Goal: Navigation & Orientation: Find specific page/section

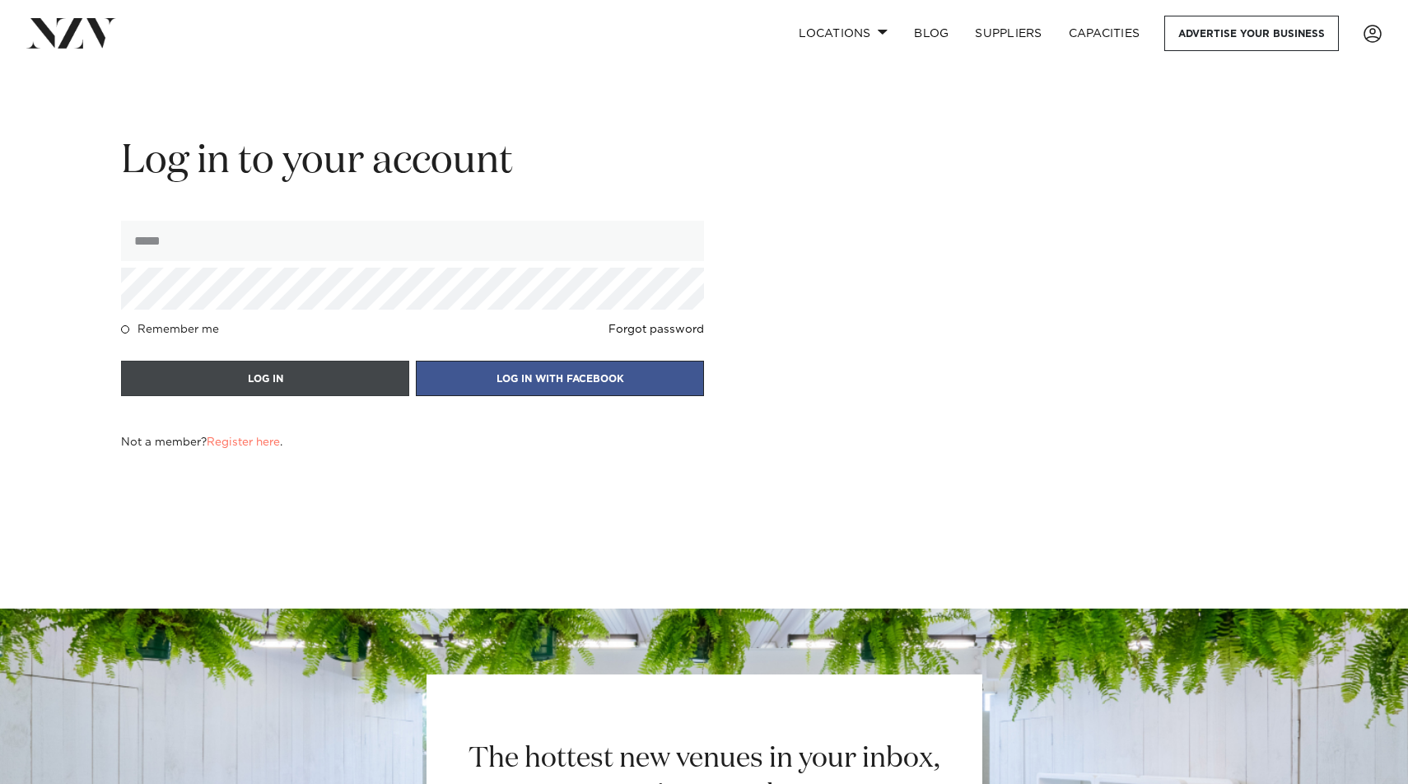
type input "**********"
click at [342, 380] on button "LOG IN" at bounding box center [265, 378] width 288 height 35
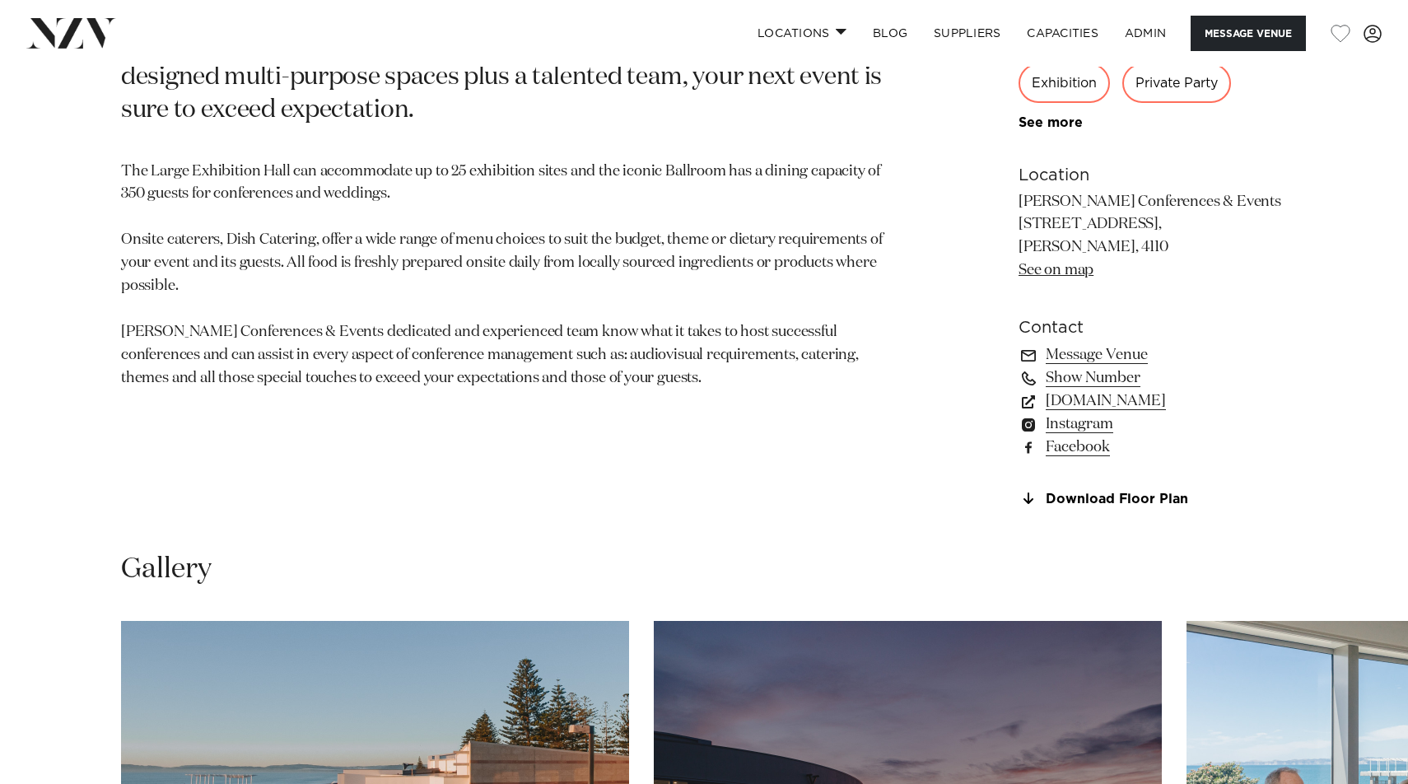
scroll to position [1157, 0]
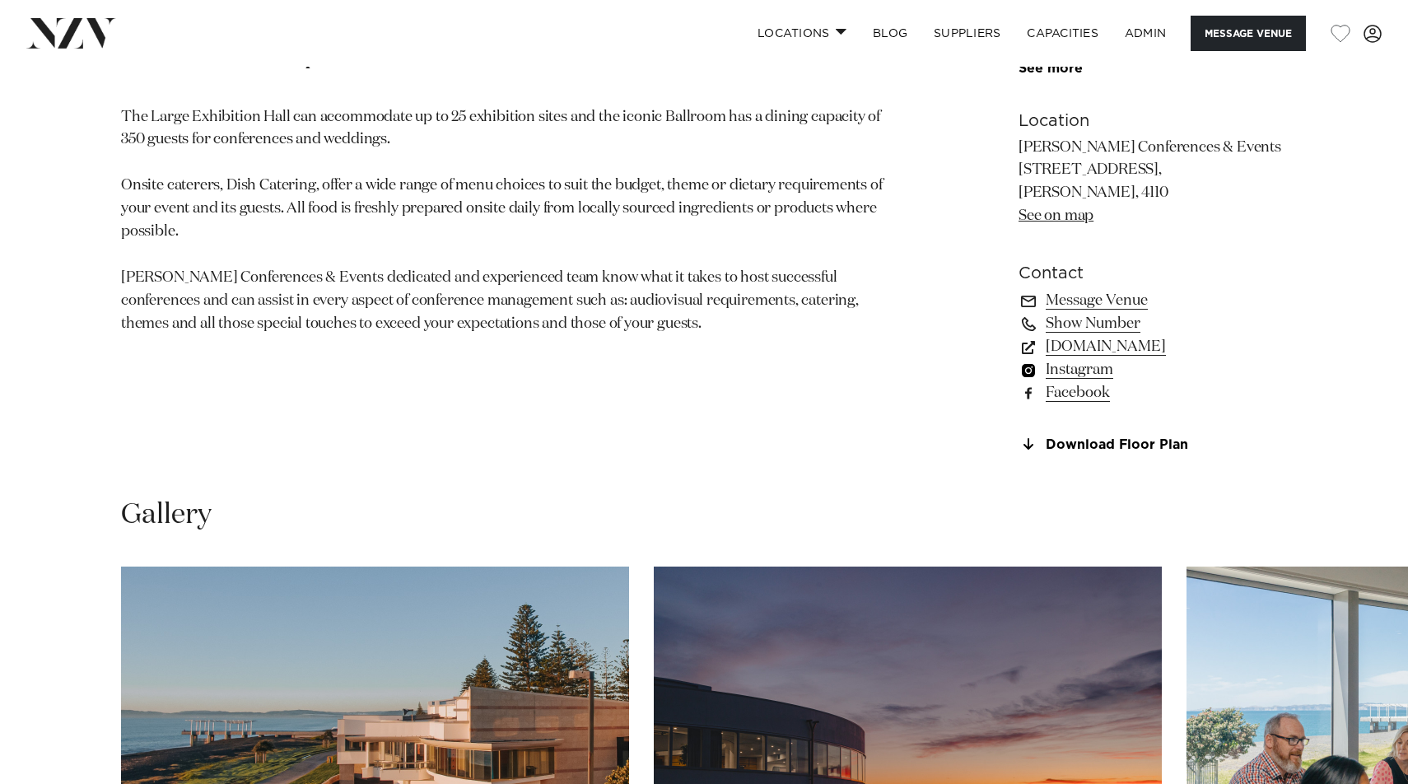
click at [1097, 370] on link "Instagram" at bounding box center [1152, 369] width 268 height 23
click at [1151, 32] on link "ADMIN" at bounding box center [1145, 33] width 68 height 35
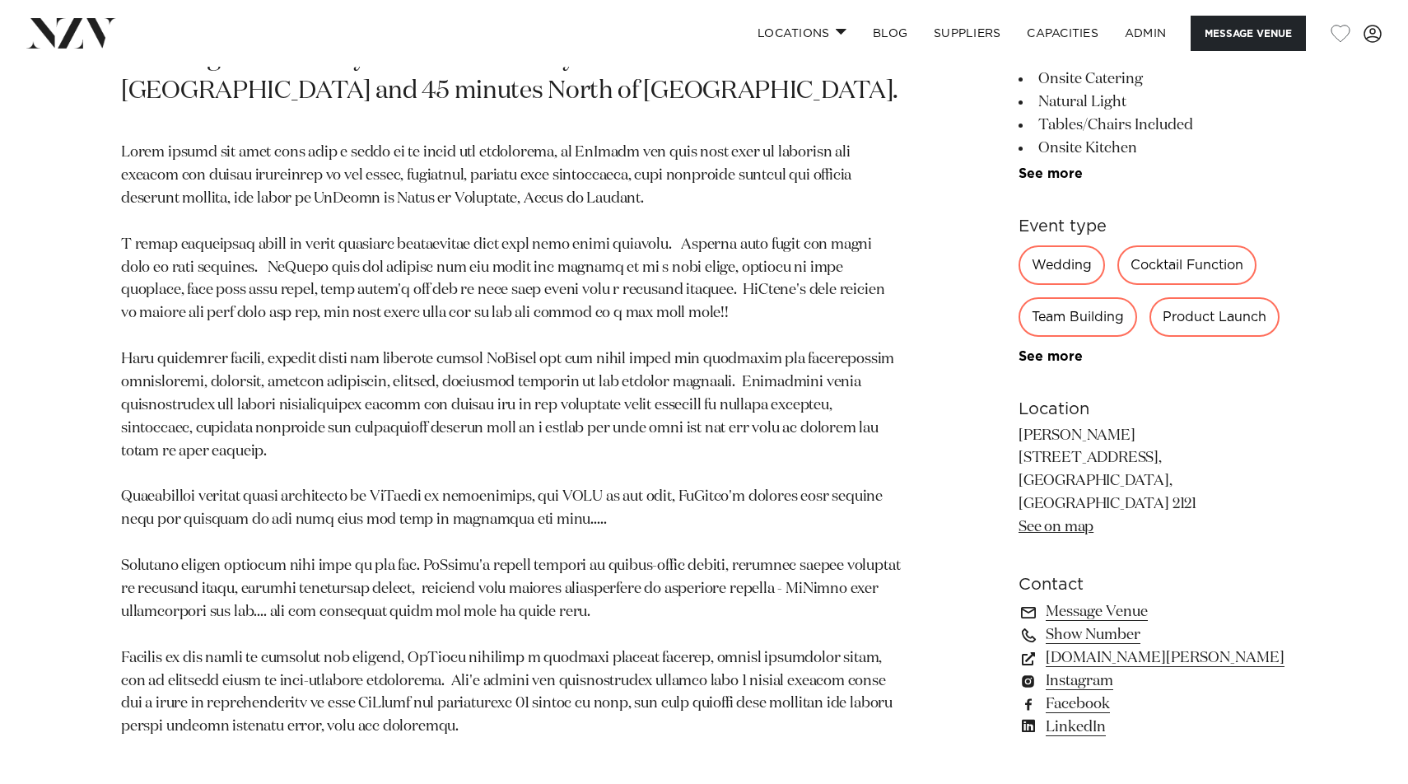
scroll to position [1023, 0]
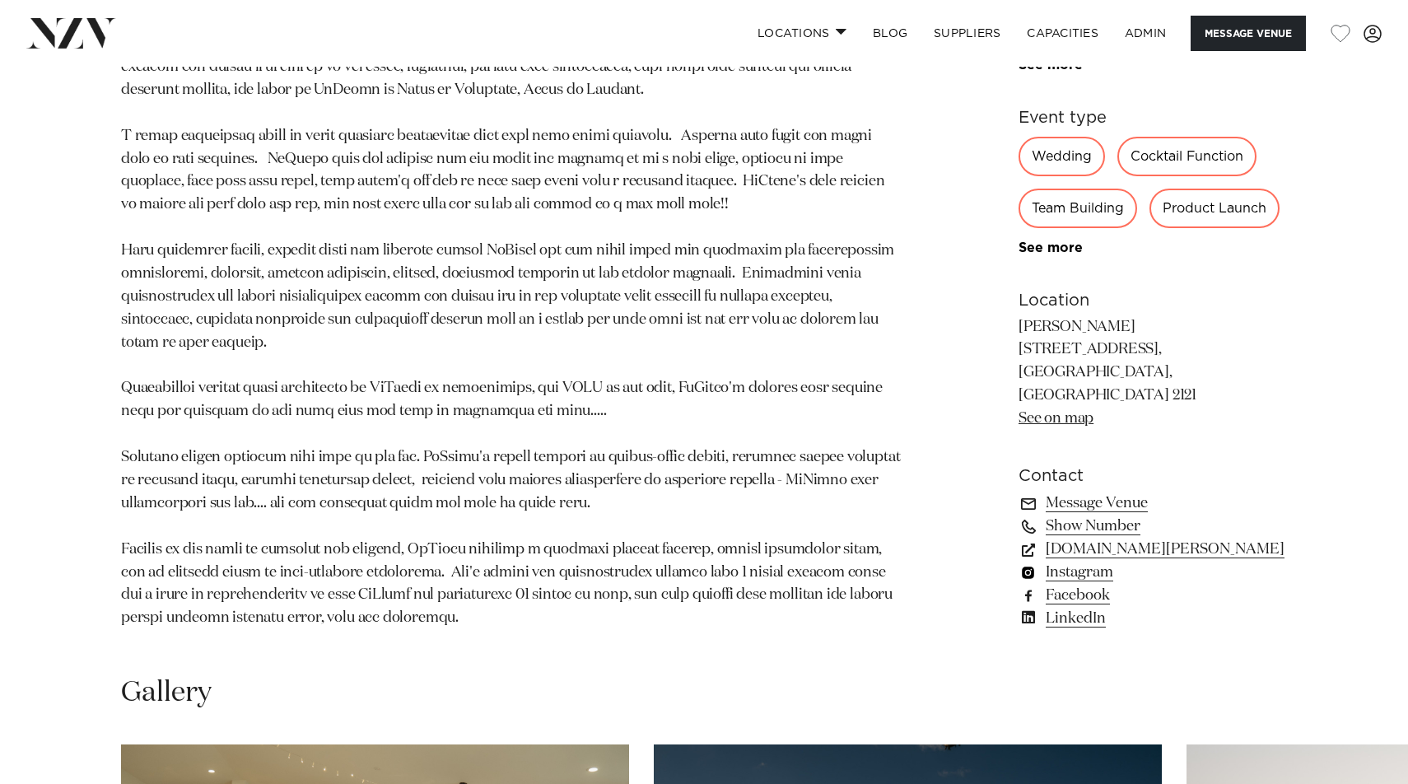
click at [1093, 574] on link "Instagram" at bounding box center [1152, 572] width 268 height 23
